Goal: Navigation & Orientation: Find specific page/section

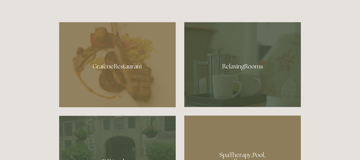
scroll to position [263, 0]
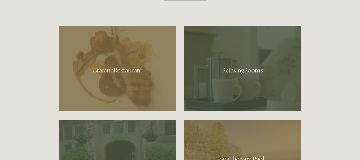
click at [255, 68] on div at bounding box center [242, 68] width 116 height 85
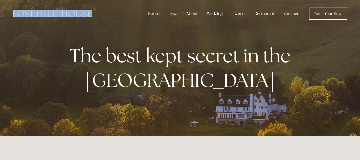
drag, startPoint x: 94, startPoint y: 15, endPoint x: 50, endPoint y: 14, distance: 44.5
click at [50, 14] on div "Rooms Rooms Your Stay Book a stay Offers Spa About" at bounding box center [180, 13] width 350 height 27
copy div
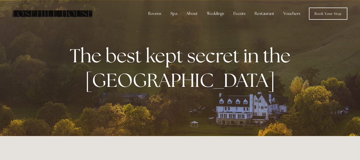
drag, startPoint x: 50, startPoint y: 14, endPoint x: 176, endPoint y: 2, distance: 126.9
click at [0, 0] on header "Rooms Rooms Your Stay Book a stay Offers Spa" at bounding box center [180, 13] width 360 height 27
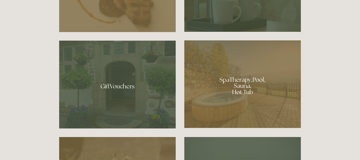
scroll to position [338, 0]
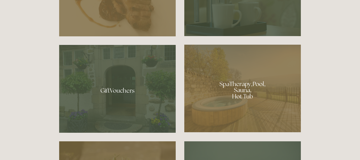
click at [269, 93] on div at bounding box center [242, 89] width 116 height 88
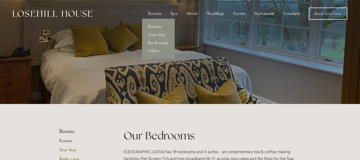
click at [158, 27] on link "Rooms" at bounding box center [158, 27] width 33 height 8
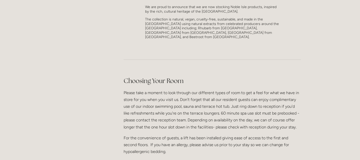
scroll to position [556, 0]
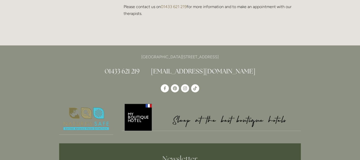
scroll to position [556, 0]
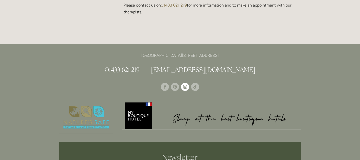
click at [185, 83] on use "Instagram" at bounding box center [185, 87] width 8 height 8
